Goal: Information Seeking & Learning: Learn about a topic

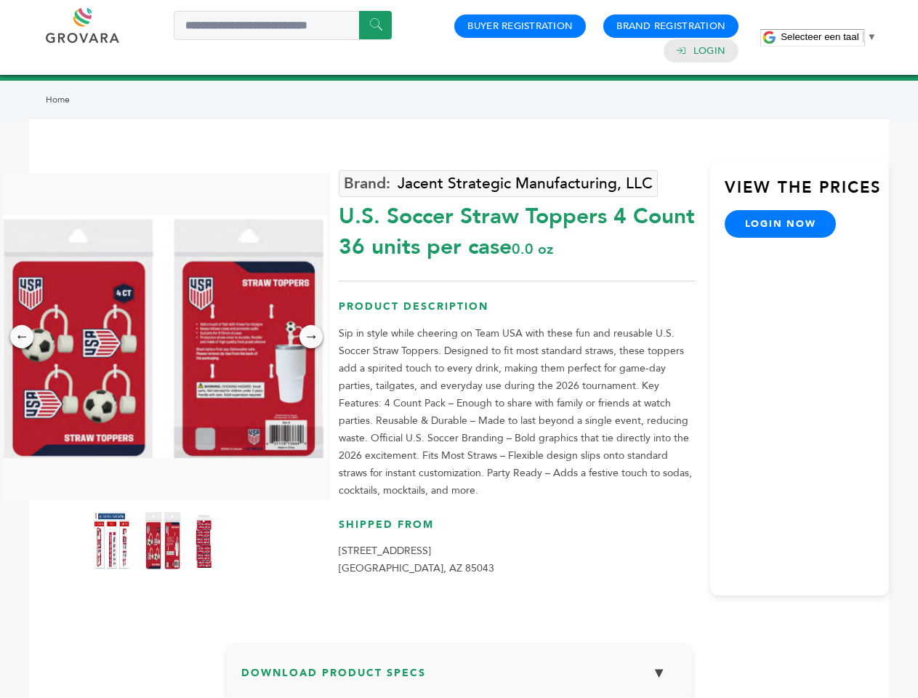
click at [829, 36] on span "Selecteer een taal" at bounding box center [820, 36] width 78 height 11
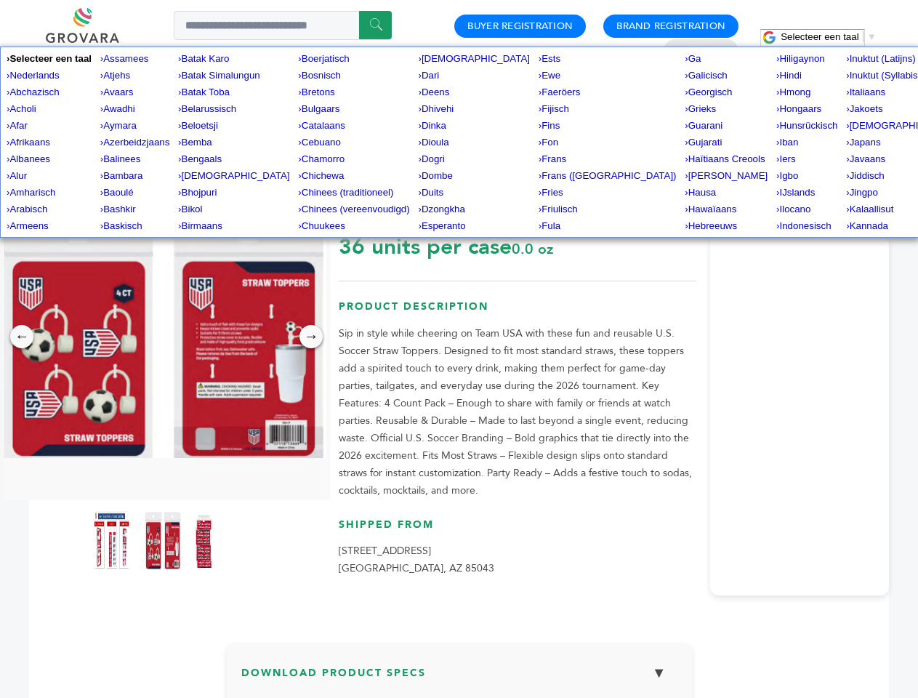
click at [163, 337] on img at bounding box center [162, 336] width 327 height 243
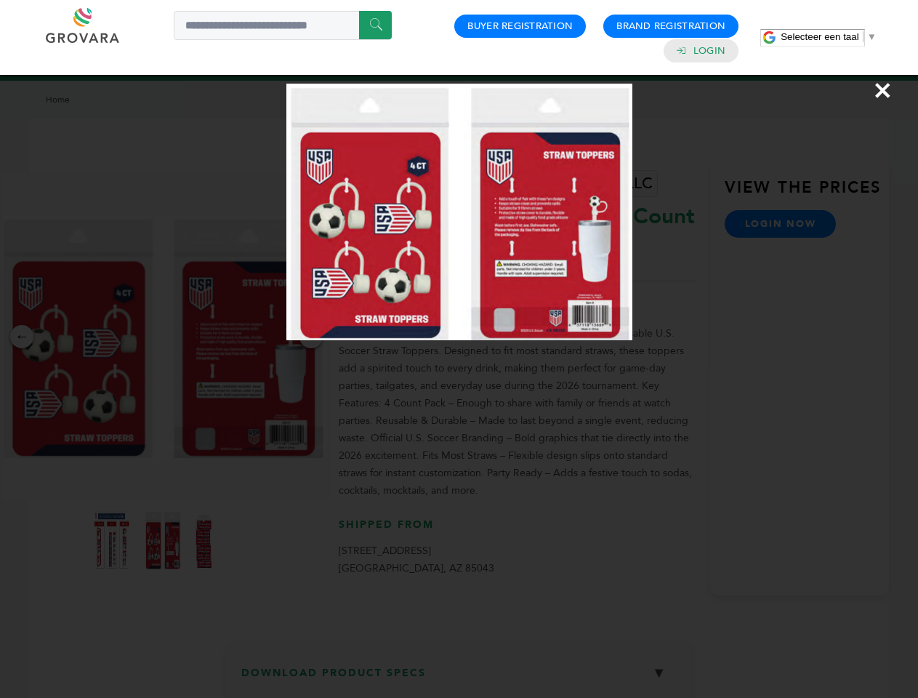
click at [22, 337] on div "×" at bounding box center [459, 349] width 918 height 698
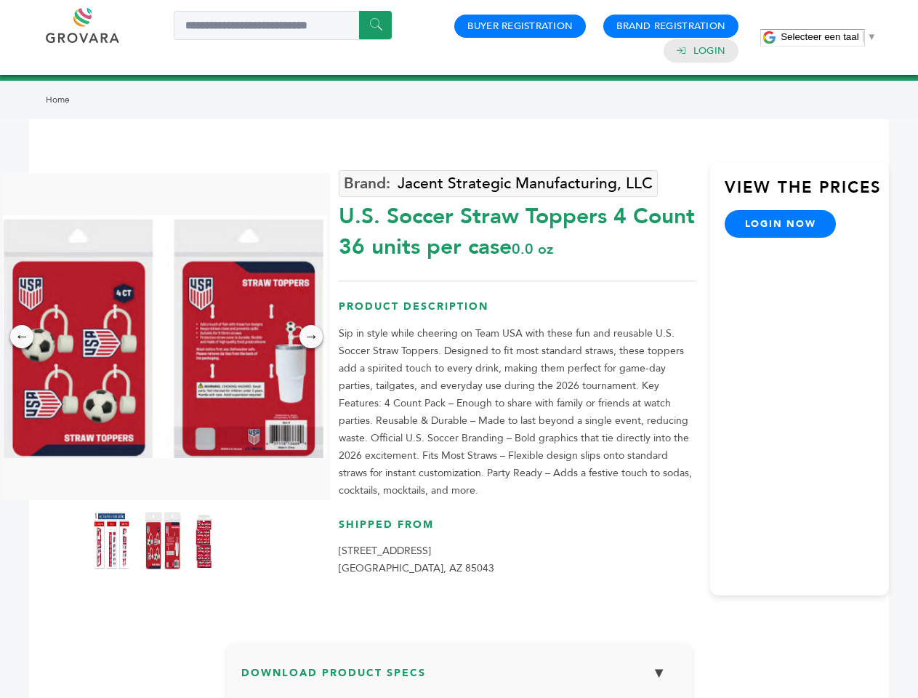
click at [311, 337] on div "→" at bounding box center [311, 336] width 23 height 23
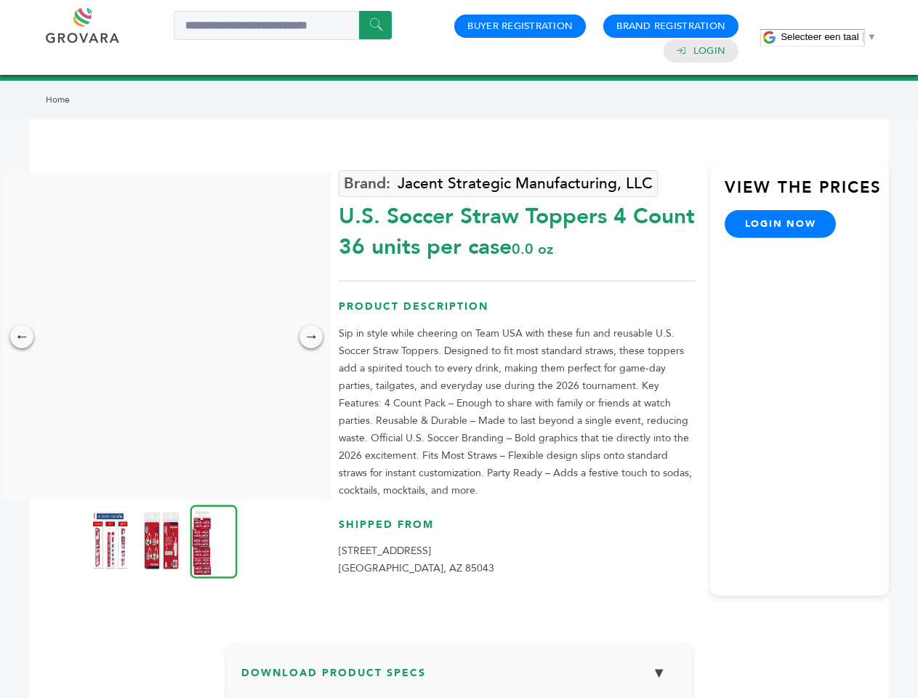
click at [112, 540] on img at bounding box center [110, 540] width 36 height 58
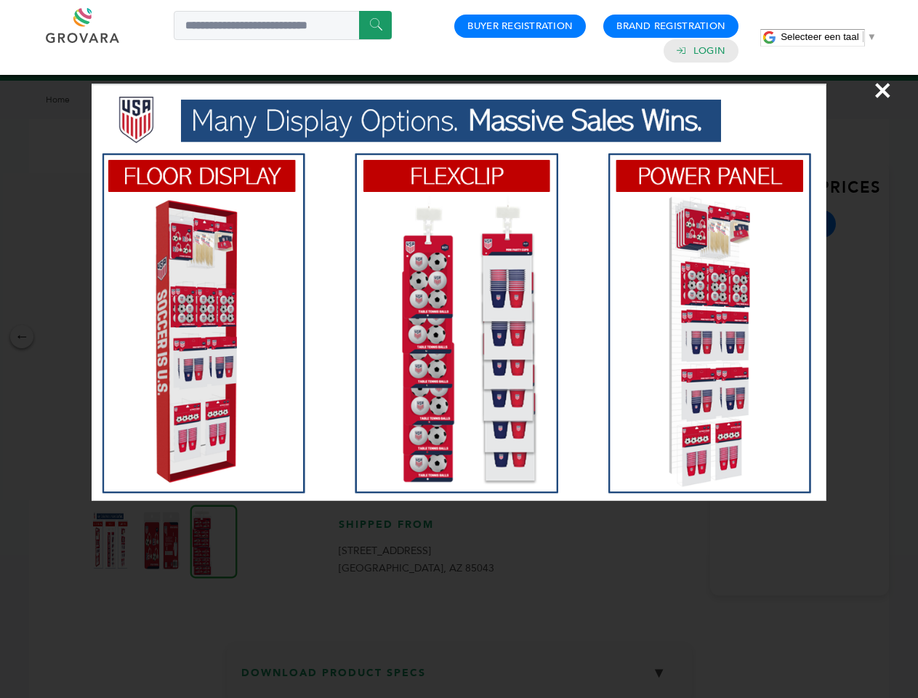
click at [163, 540] on div "×" at bounding box center [459, 349] width 918 height 698
click at [214, 540] on img at bounding box center [214, 541] width 47 height 73
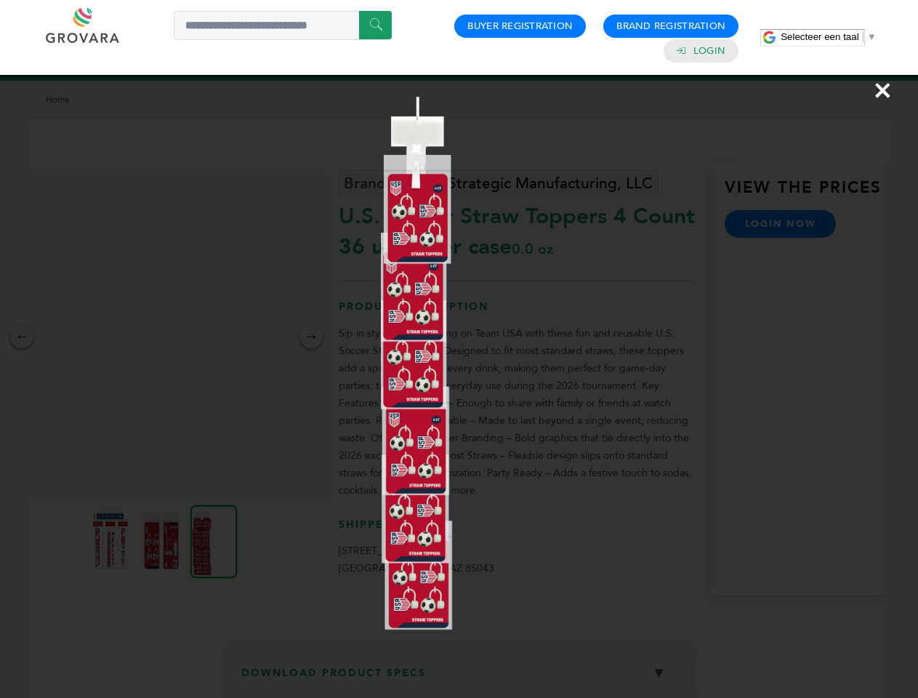
click at [460, 678] on div "×" at bounding box center [459, 349] width 918 height 698
